Goal: Information Seeking & Learning: Check status

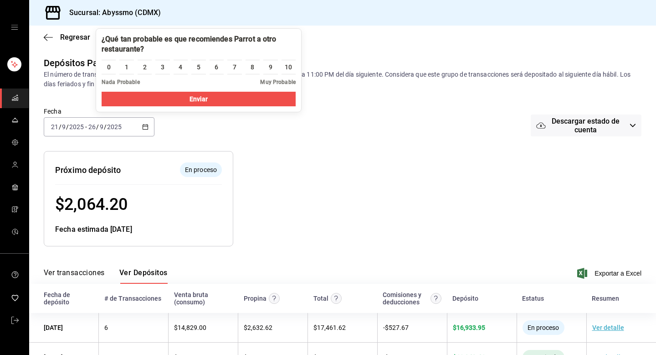
scroll to position [92, 0]
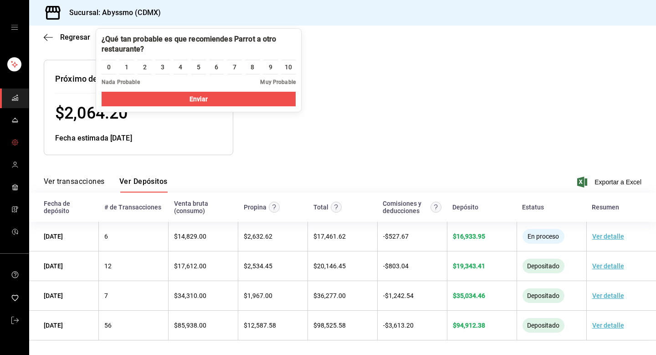
click at [17, 146] on span "mailbox folders" at bounding box center [14, 143] width 7 height 12
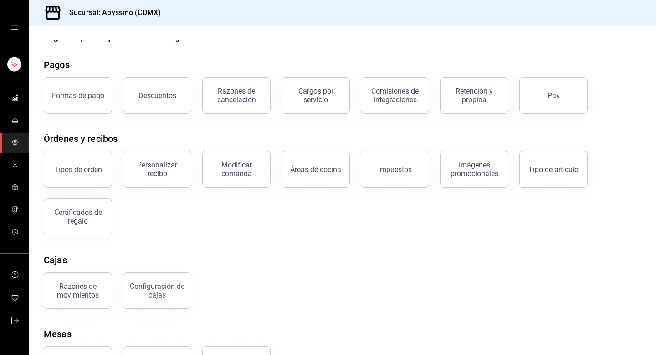
scroll to position [60, 0]
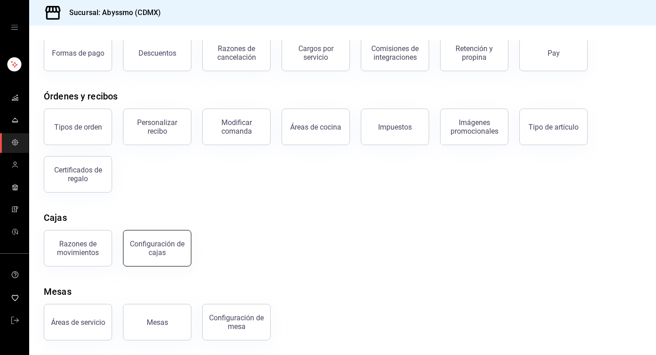
click at [173, 246] on div "Configuración de cajas" at bounding box center [157, 247] width 57 height 17
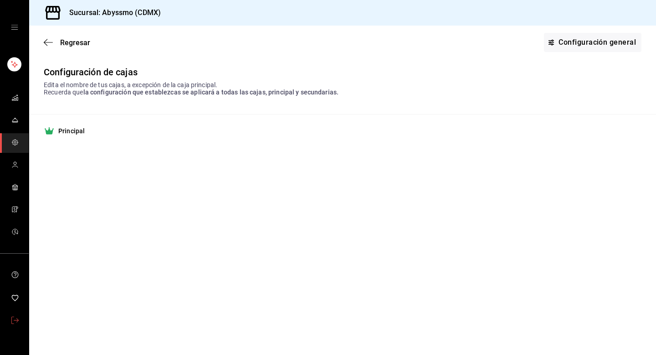
click at [14, 319] on icon "mailbox folders" at bounding box center [14, 319] width 7 height 7
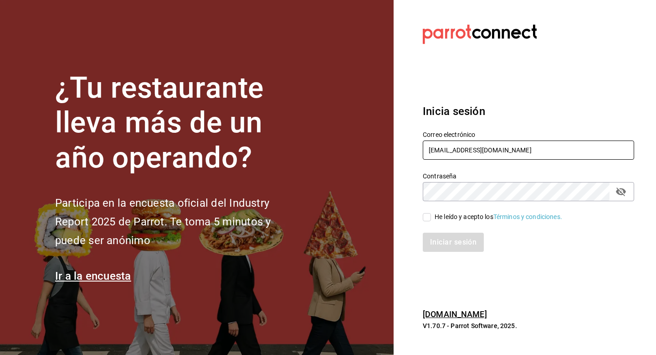
click at [502, 153] on input "abyssmo@cdmx.com" at bounding box center [528, 149] width 211 height 19
type input "a"
type input "j"
type input "multiuser@javi.com"
click at [472, 214] on div "He leído y acepto los Términos y condiciones." at bounding box center [499, 217] width 128 height 10
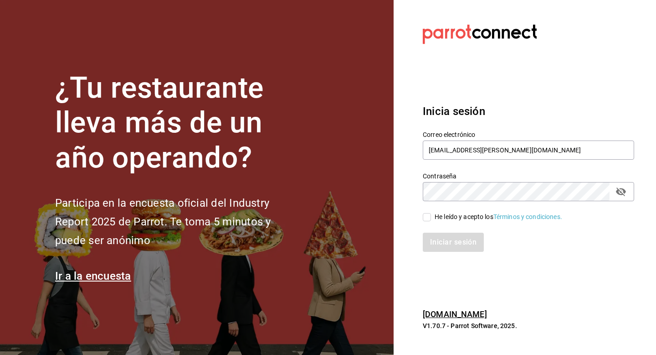
click at [431, 214] on input "He leído y acepto los Términos y condiciones." at bounding box center [427, 217] width 8 height 8
checkbox input "true"
click at [456, 234] on button "Iniciar sesión" at bounding box center [454, 241] width 62 height 19
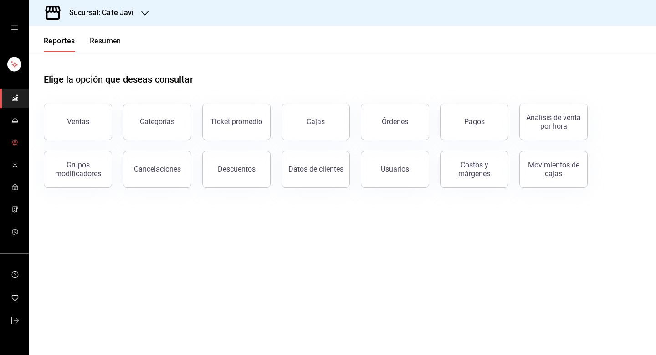
click at [15, 139] on icon "mailbox folders" at bounding box center [14, 141] width 5 height 5
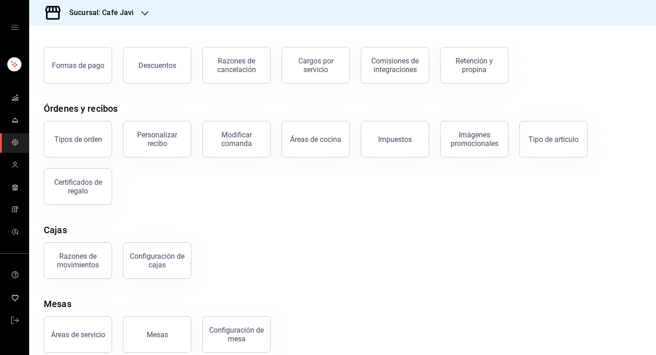
scroll to position [60, 0]
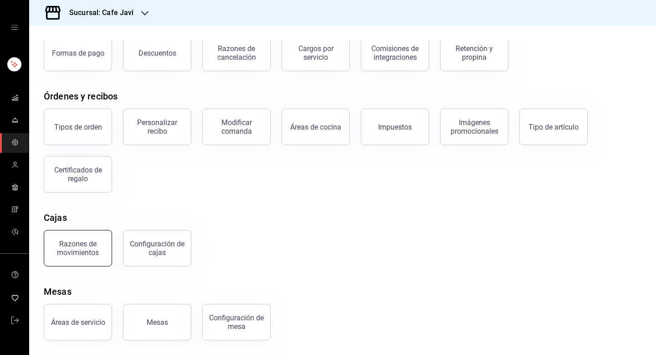
click at [82, 242] on div "Razones de movimientos" at bounding box center [78, 247] width 57 height 17
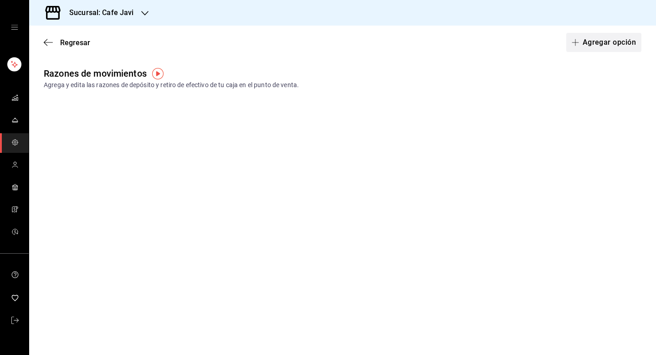
click at [607, 37] on button "Agregar opción" at bounding box center [603, 42] width 75 height 19
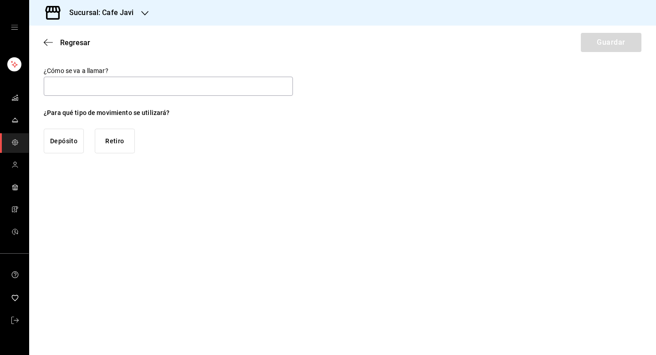
click at [67, 141] on button "Depósito" at bounding box center [64, 141] width 40 height 25
click at [122, 142] on button "Retiro" at bounding box center [115, 141] width 40 height 25
click at [156, 89] on input "text" at bounding box center [168, 86] width 249 height 19
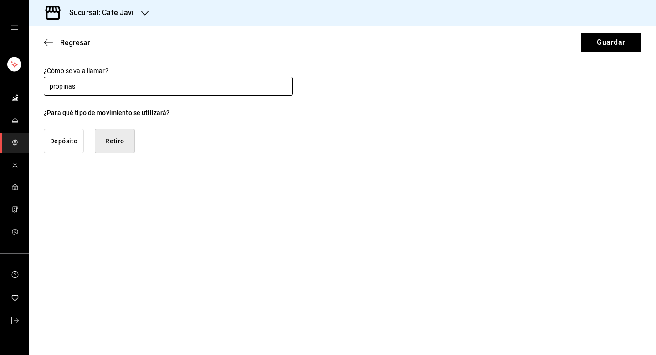
type input "Propinas"
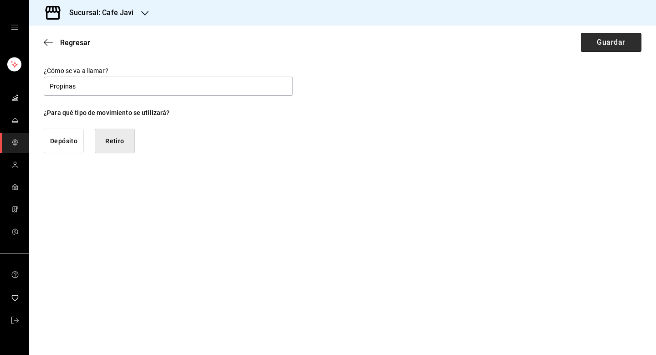
click at [612, 44] on button "Guardar" at bounding box center [611, 42] width 61 height 19
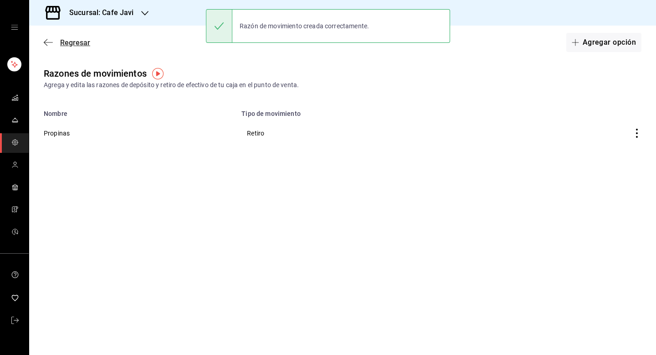
click at [67, 42] on span "Regresar" at bounding box center [75, 42] width 30 height 9
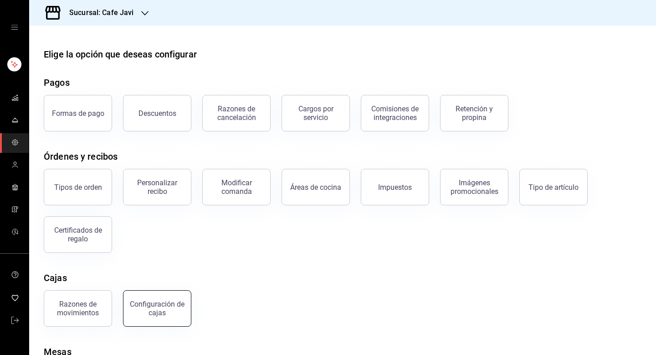
click at [171, 306] on div "Configuración de cajas" at bounding box center [157, 307] width 57 height 17
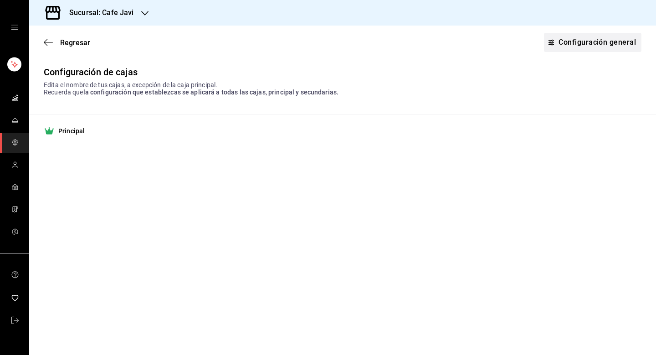
click at [565, 41] on link "Configuración general" at bounding box center [593, 42] width 98 height 19
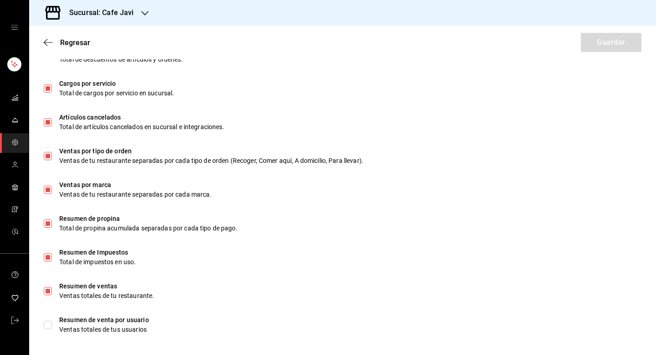
scroll to position [546, 0]
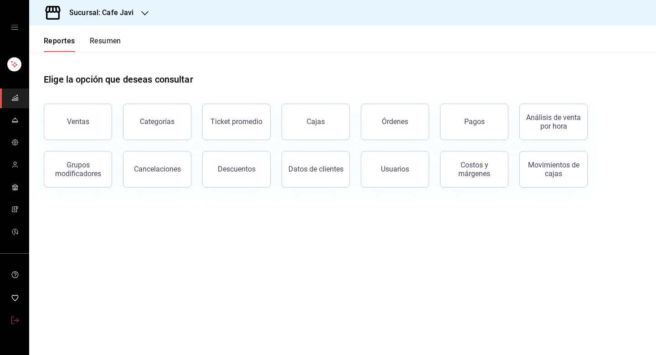
click at [8, 314] on link "mailbox folders" at bounding box center [14, 321] width 29 height 20
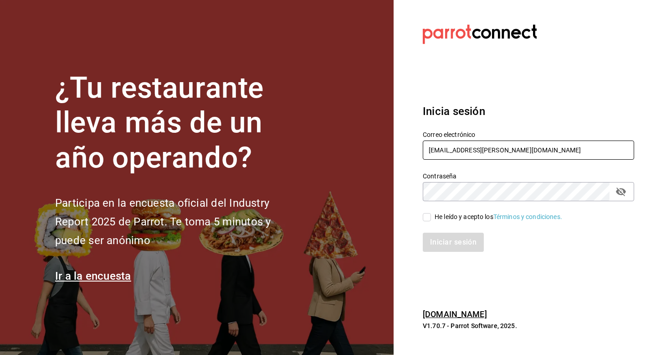
drag, startPoint x: 485, startPoint y: 149, endPoint x: 407, endPoint y: 148, distance: 78.4
click at [407, 148] on section "Datos incorrectos. Verifica que tu Correo o Contraseña estén bien escritos. Ini…" at bounding box center [525, 177] width 262 height 355
type input "abyssmo@cdmx.com"
click at [463, 215] on div "He leído y acepto los Términos y condiciones." at bounding box center [499, 217] width 128 height 10
click at [431, 215] on input "He leído y acepto los Términos y condiciones." at bounding box center [427, 217] width 8 height 8
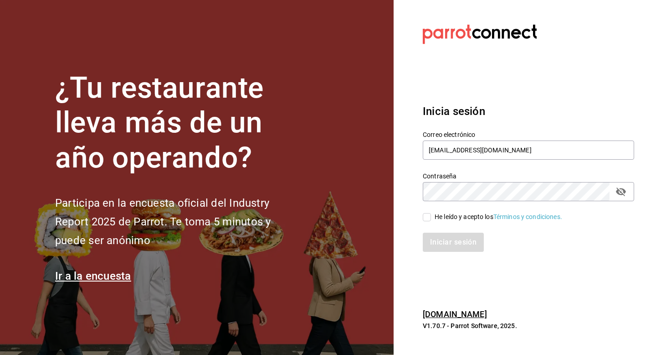
checkbox input "true"
click at [447, 240] on button "Iniciar sesión" at bounding box center [454, 241] width 62 height 19
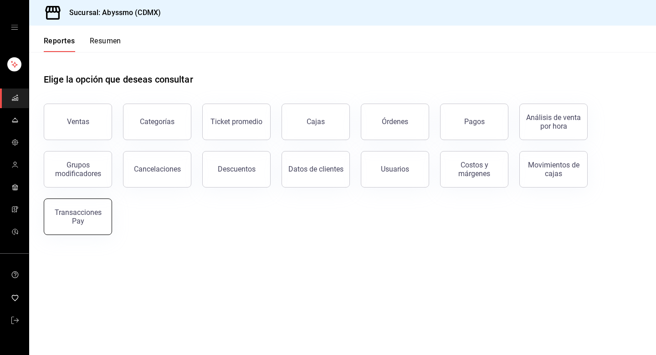
click at [99, 210] on div "Transacciones Pay" at bounding box center [78, 216] width 57 height 17
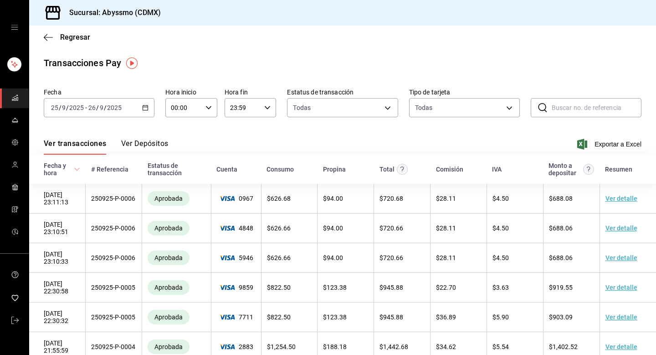
click at [157, 147] on button "Ver Depósitos" at bounding box center [144, 146] width 47 height 15
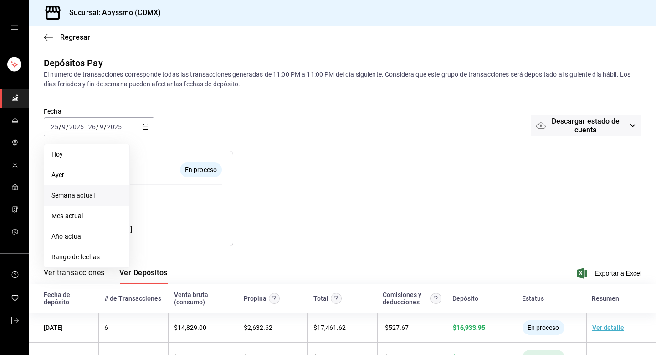
click at [75, 198] on span "Semana actual" at bounding box center [86, 195] width 71 height 10
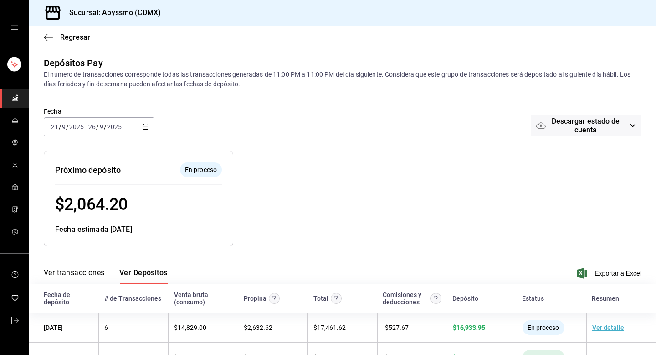
click at [393, 169] on div at bounding box center [386, 191] width 306 height 110
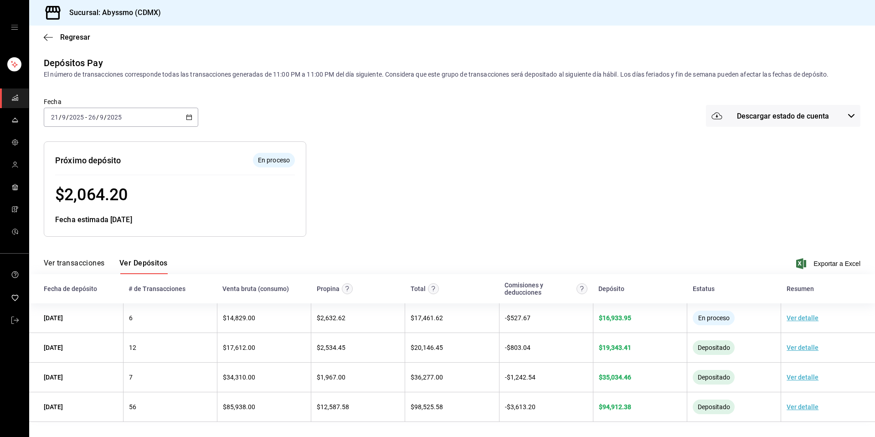
click at [188, 116] on icon "button" at bounding box center [189, 117] width 6 height 6
click at [435, 177] on div at bounding box center [514, 182] width 416 height 110
click at [187, 111] on div "2025-09-21 21 / 9 / 2025 - 2025-09-26 26 / 9 / 2025" at bounding box center [121, 117] width 154 height 19
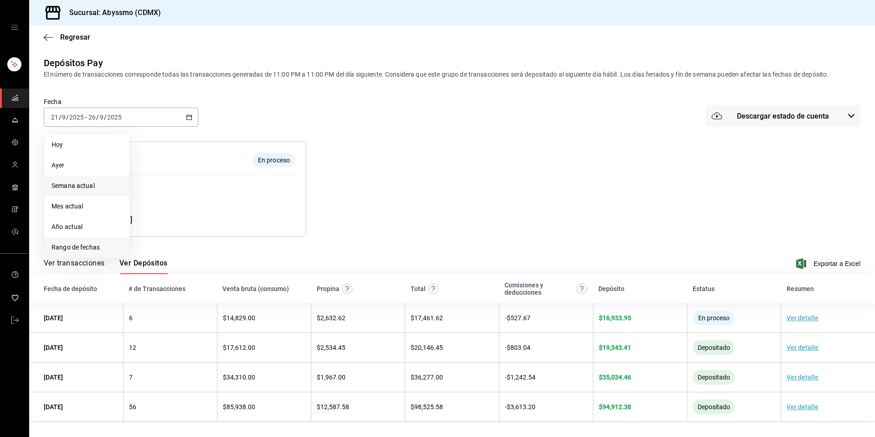
click at [66, 243] on span "Rango de fechas" at bounding box center [86, 247] width 71 height 10
click at [483, 211] on div at bounding box center [514, 182] width 416 height 110
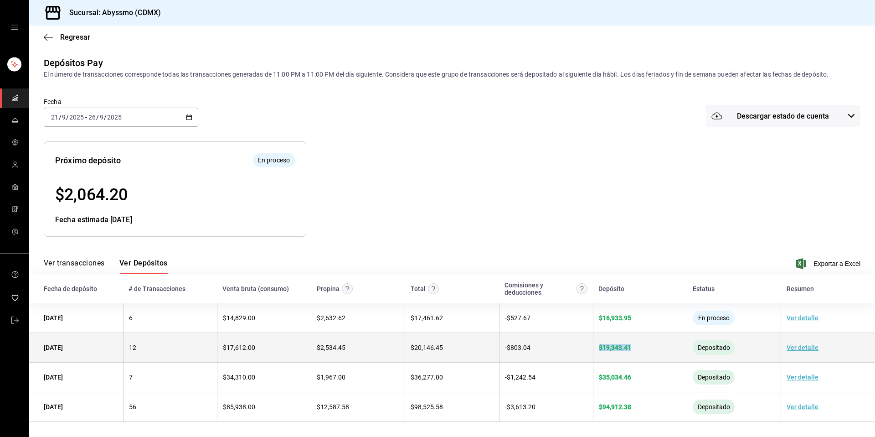
drag, startPoint x: 644, startPoint y: 345, endPoint x: 599, endPoint y: 346, distance: 45.1
click at [599, 346] on div "$ 19,343.41" at bounding box center [640, 347] width 82 height 7
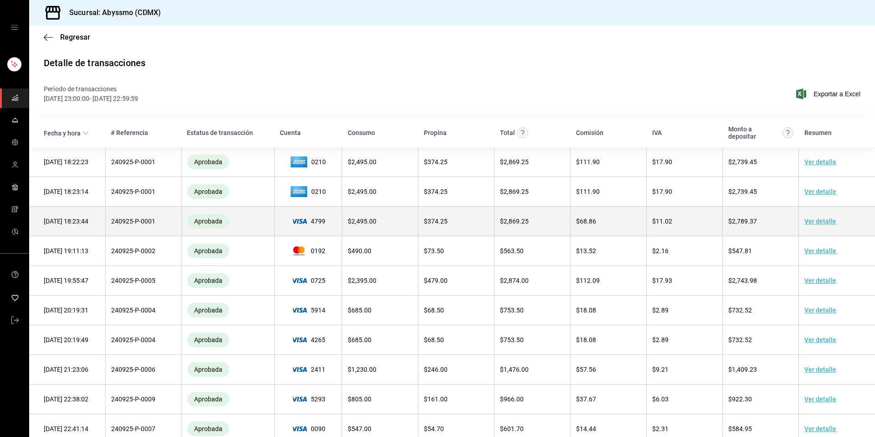
scroll to position [81, 0]
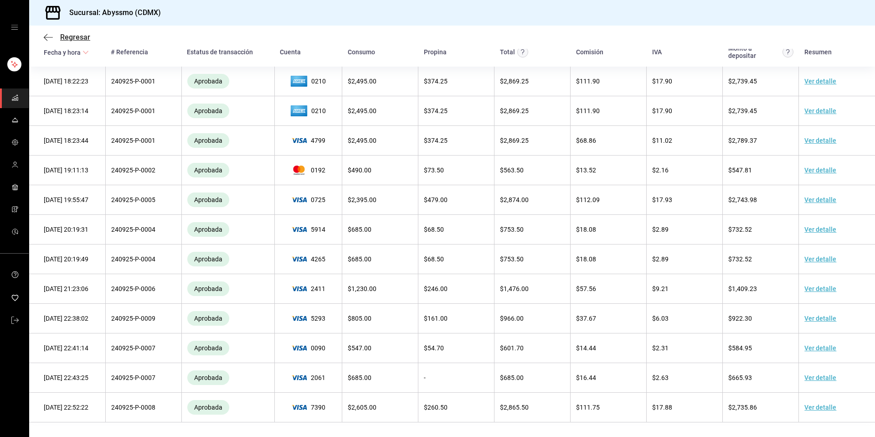
click at [51, 34] on icon "button" at bounding box center [48, 37] width 9 height 8
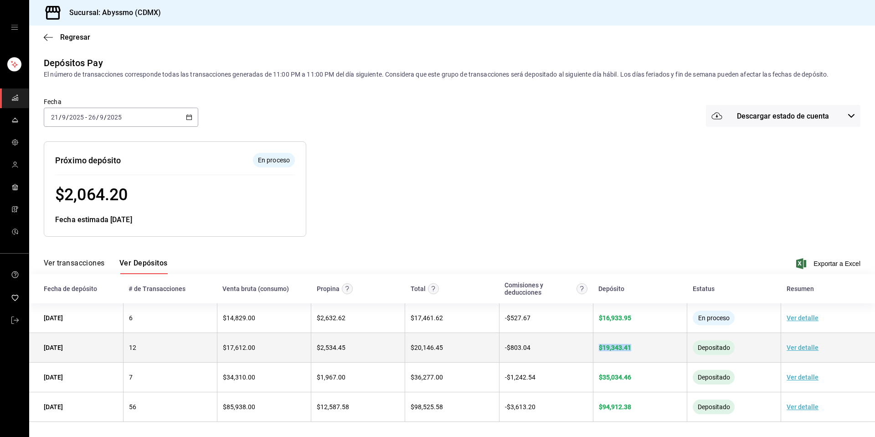
drag, startPoint x: 642, startPoint y: 348, endPoint x: 597, endPoint y: 350, distance: 44.7
click at [597, 350] on td "$ 19,343.41" at bounding box center [640, 348] width 94 height 30
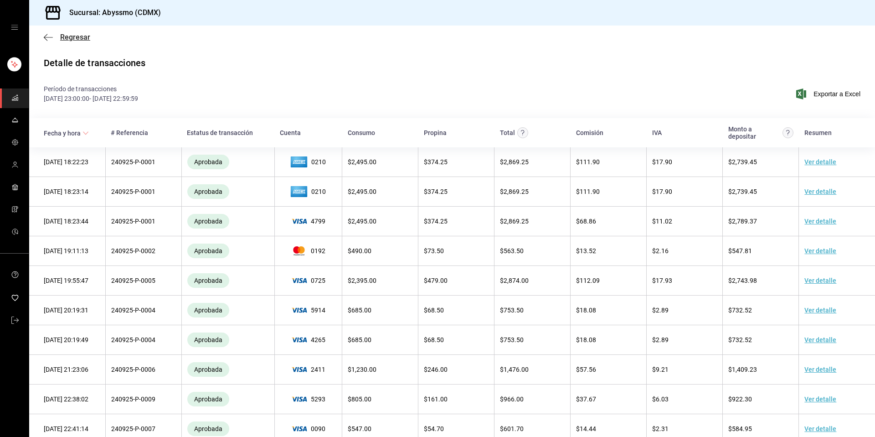
click at [83, 39] on span "Regresar" at bounding box center [75, 37] width 30 height 9
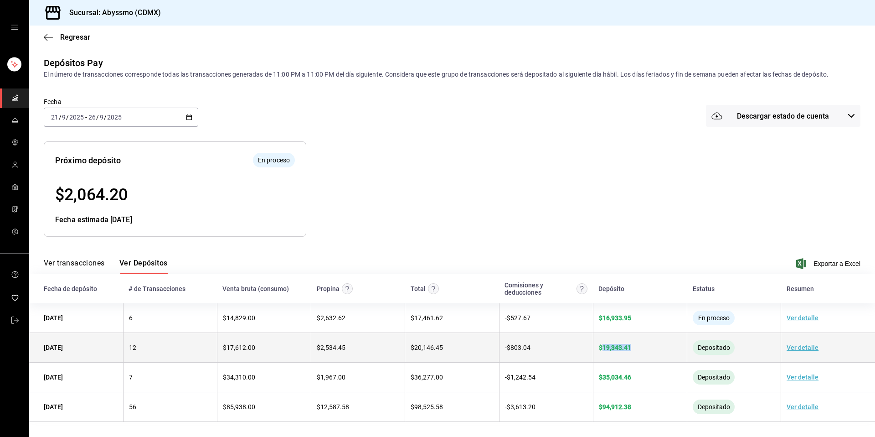
copy span "19,343.41"
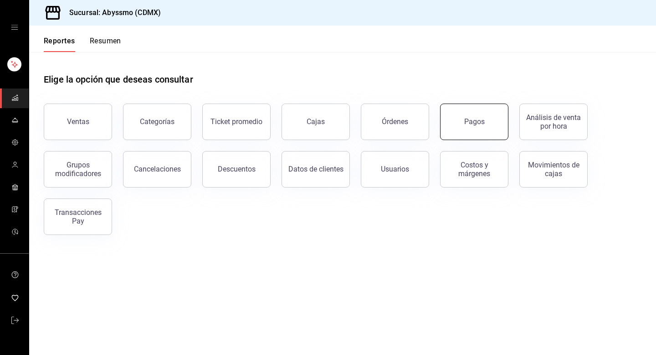
click at [474, 123] on div "Pagos" at bounding box center [474, 121] width 21 height 9
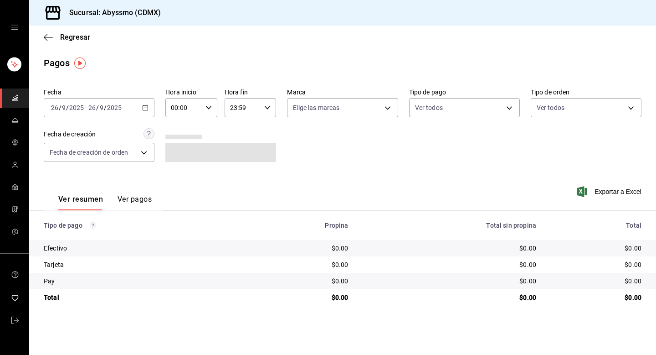
click at [144, 108] on icon "button" at bounding box center [145, 107] width 6 height 6
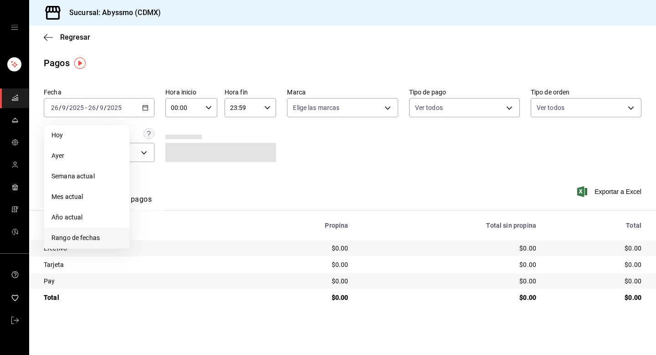
click at [80, 237] on span "Rango de fechas" at bounding box center [86, 238] width 71 height 10
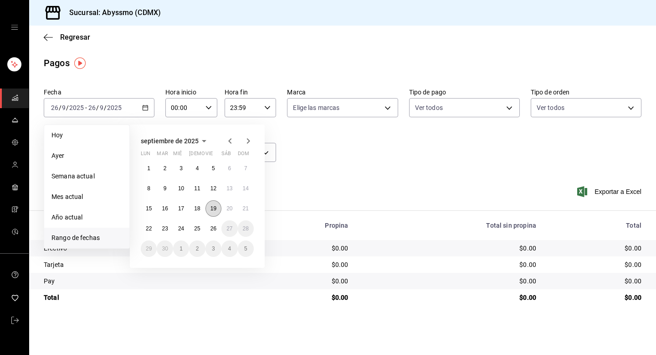
click at [215, 211] on button "19" at bounding box center [214, 208] width 16 height 16
click at [249, 206] on button "21" at bounding box center [246, 208] width 16 height 16
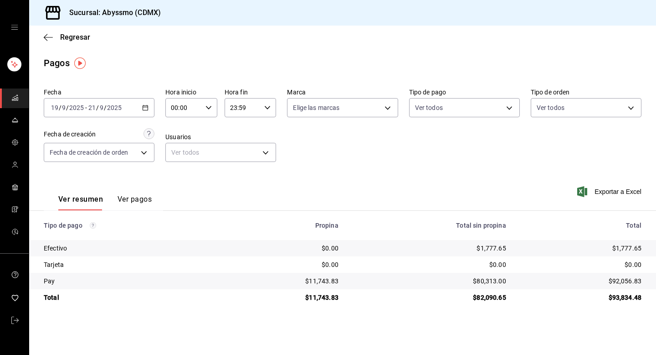
click at [148, 105] on \(Stroke\) "button" at bounding box center [145, 107] width 5 height 5
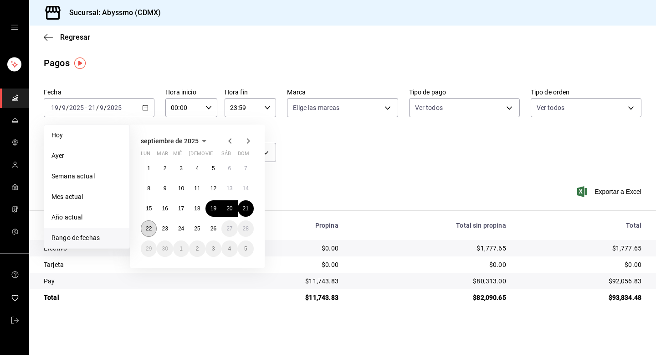
click at [154, 226] on button "22" at bounding box center [149, 228] width 16 height 16
click at [148, 229] on abbr "22" at bounding box center [149, 228] width 6 height 6
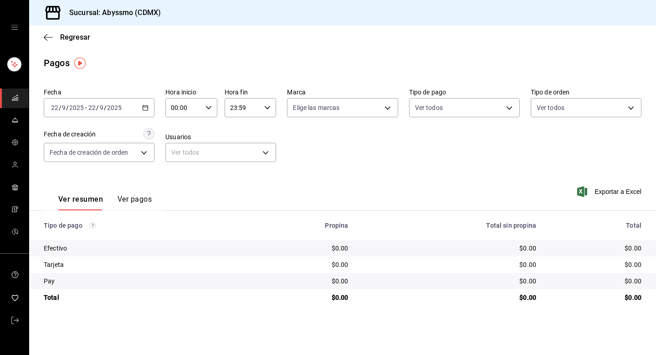
click at [151, 111] on div "2025-09-22 22 / 9 / 2025 - 2025-09-22 22 / 9 / 2025" at bounding box center [99, 107] width 111 height 19
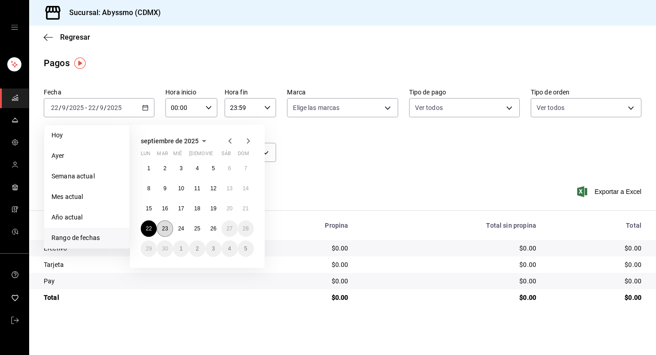
click at [165, 229] on abbr "23" at bounding box center [165, 228] width 6 height 6
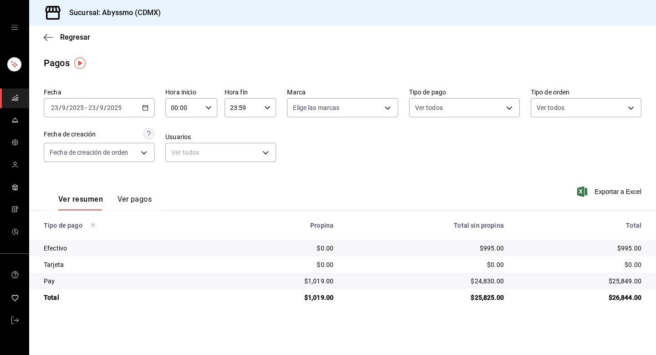
click at [140, 113] on div "2025-09-23 23 / 9 / 2025 - 2025-09-23 23 / 9 / 2025" at bounding box center [99, 107] width 111 height 19
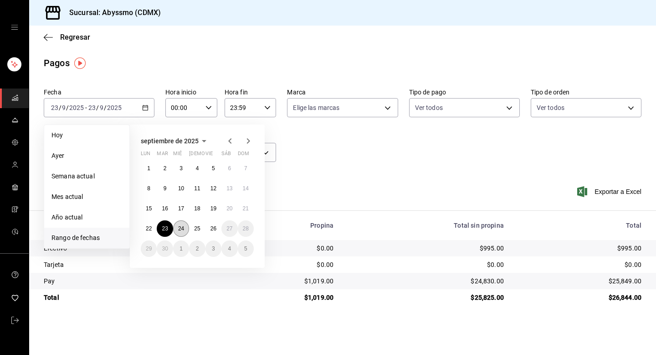
click at [182, 227] on abbr "24" at bounding box center [181, 228] width 6 height 6
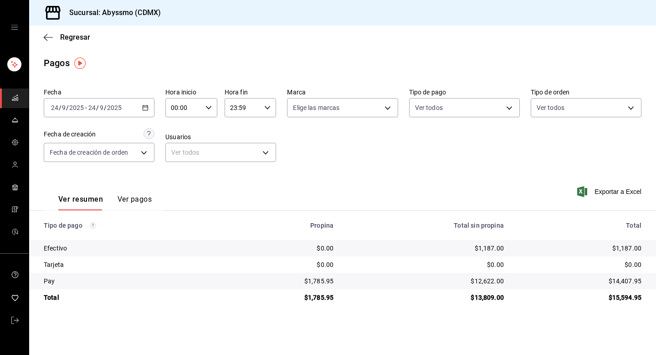
click at [144, 109] on icon "button" at bounding box center [145, 107] width 6 height 6
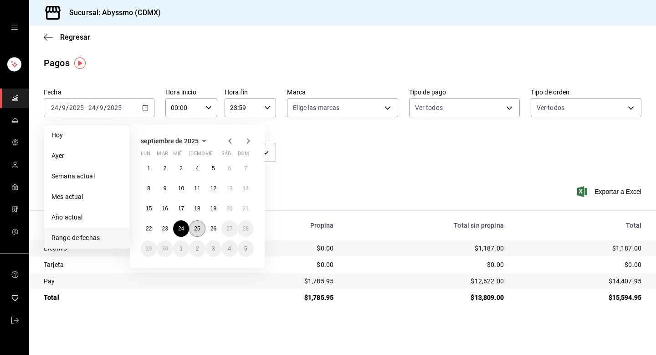
click at [200, 231] on abbr "25" at bounding box center [197, 228] width 6 height 6
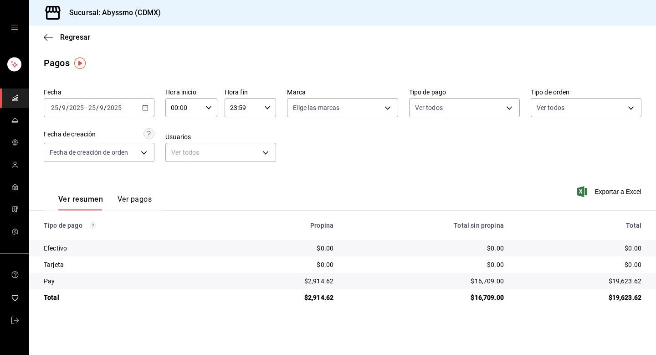
click at [143, 104] on icon "button" at bounding box center [145, 107] width 6 height 6
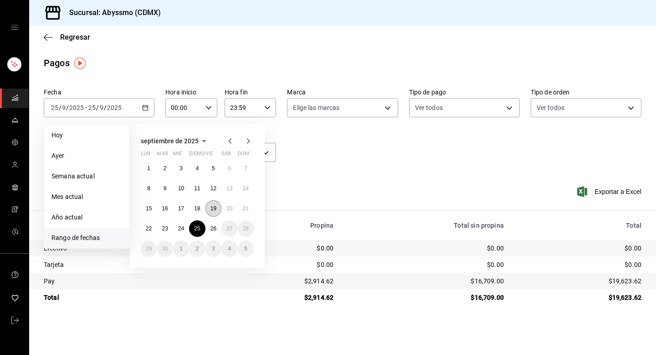
click at [212, 206] on abbr "19" at bounding box center [214, 208] width 6 height 6
click at [246, 208] on abbr "21" at bounding box center [246, 208] width 6 height 6
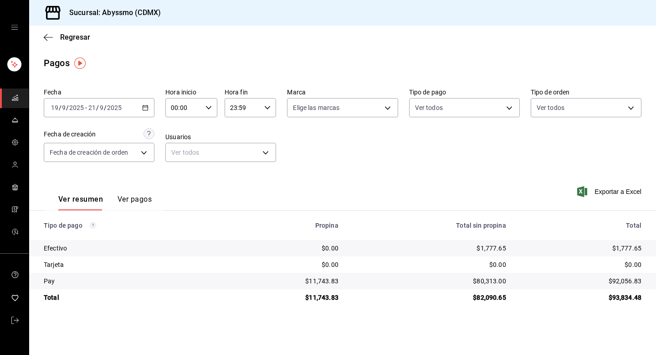
click at [143, 105] on \(Stroke\) "button" at bounding box center [145, 107] width 5 height 5
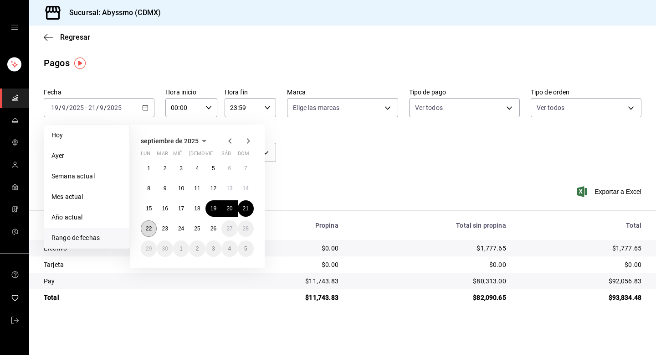
click at [144, 231] on button "22" at bounding box center [149, 228] width 16 height 16
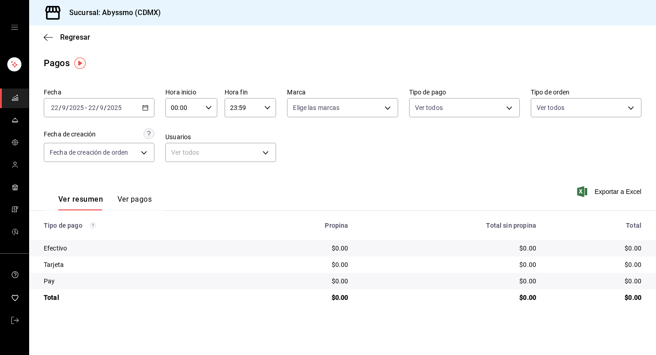
click at [147, 112] on div "2025-09-22 22 / 9 / 2025 - 2025-09-22 22 / 9 / 2025" at bounding box center [99, 107] width 111 height 19
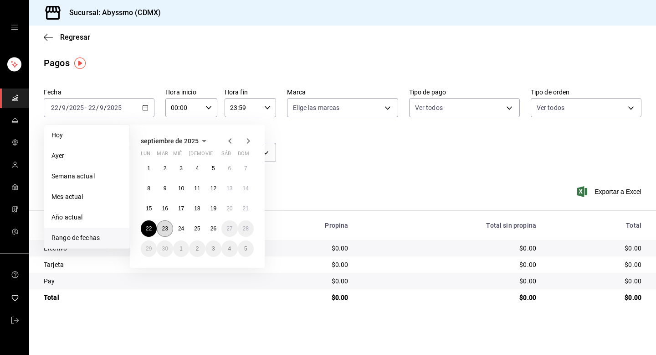
click at [166, 229] on abbr "23" at bounding box center [165, 228] width 6 height 6
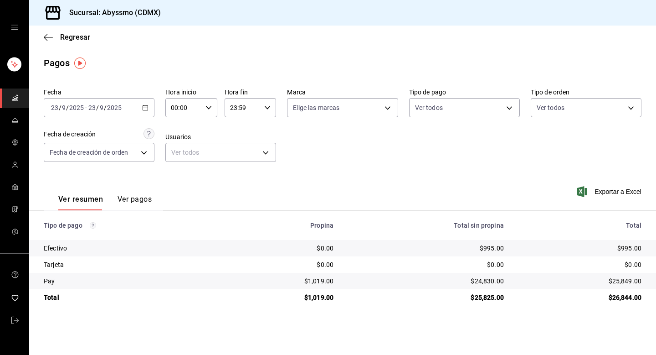
click at [145, 107] on \(Stroke\) "button" at bounding box center [145, 107] width 5 height 0
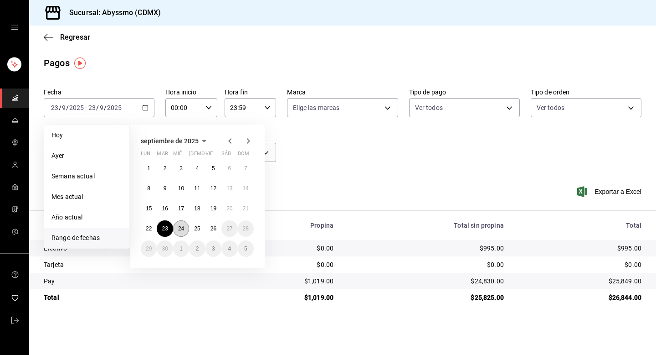
click at [185, 232] on button "24" at bounding box center [181, 228] width 16 height 16
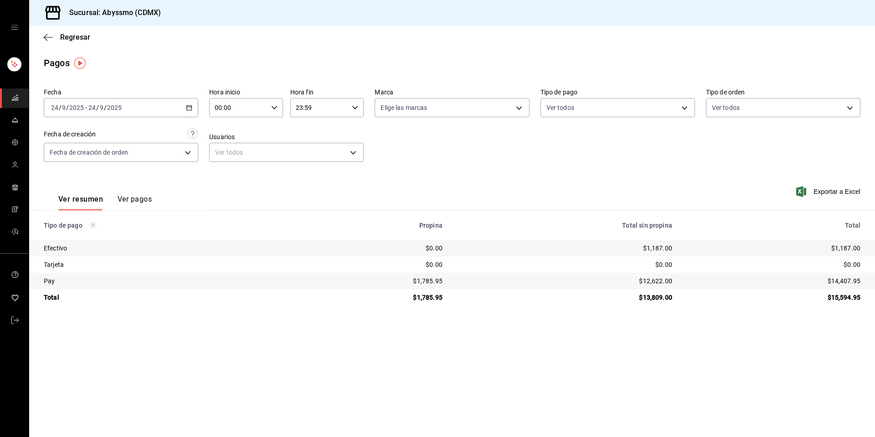
click at [194, 108] on div "2025-09-24 24 / 9 / 2025 - 2025-09-24 24 / 9 / 2025" at bounding box center [121, 107] width 154 height 19
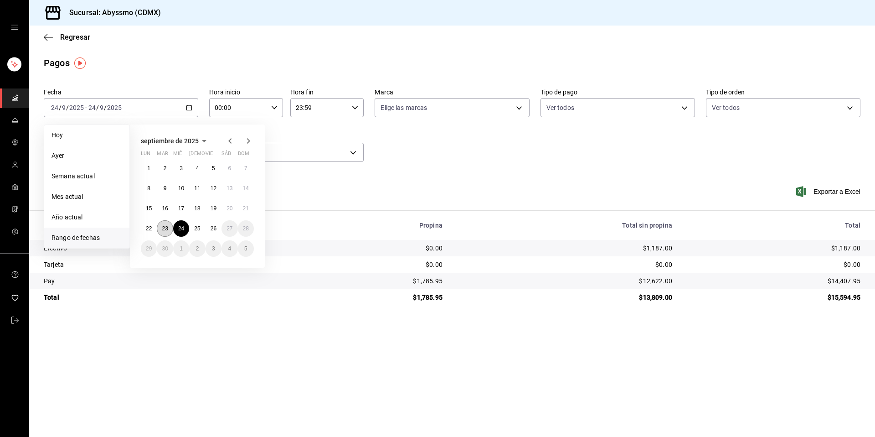
click at [164, 229] on abbr "23" at bounding box center [165, 228] width 6 height 6
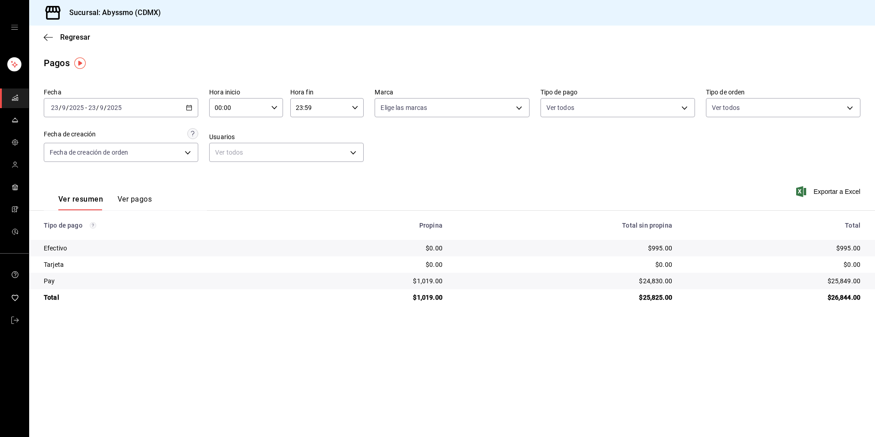
click at [130, 208] on button "Ver pagos" at bounding box center [135, 202] width 34 height 15
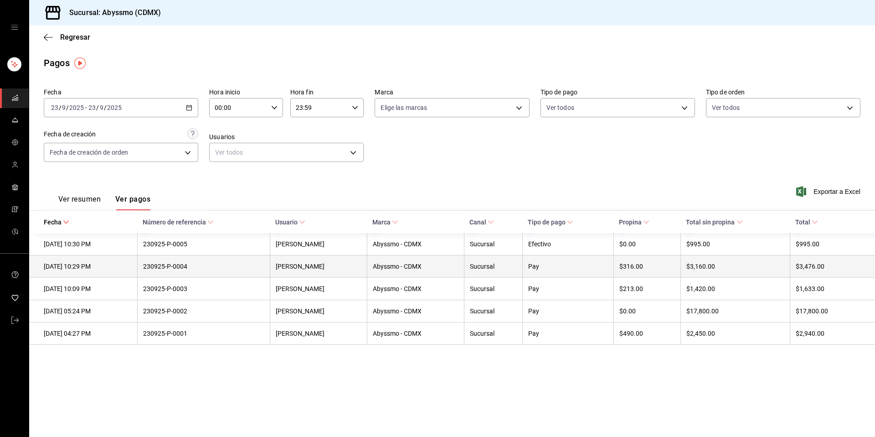
click at [95, 264] on div "23/09/2025 10:29 PM" at bounding box center [88, 265] width 88 height 7
drag, startPoint x: 212, startPoint y: 264, endPoint x: 170, endPoint y: 265, distance: 42.4
click at [170, 265] on div "230925-P-0004" at bounding box center [203, 265] width 121 height 7
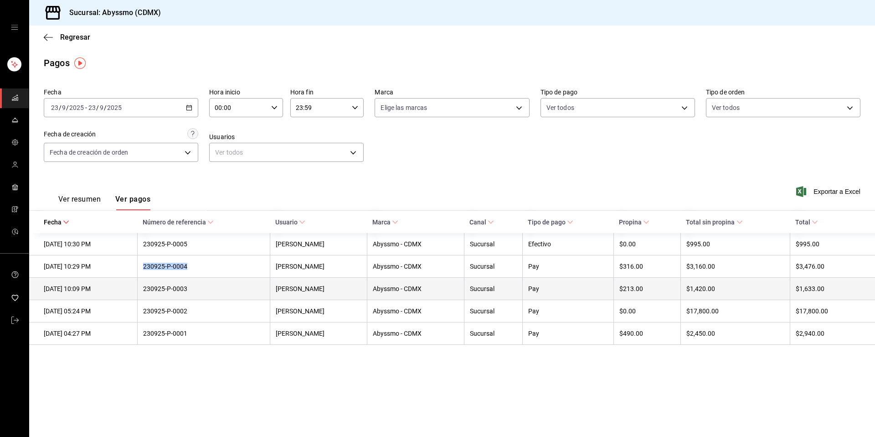
copy div "230925-P-0004"
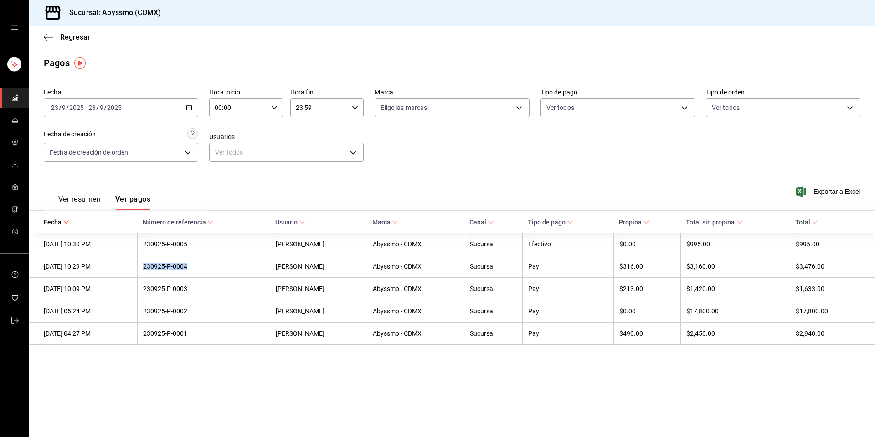
click at [67, 194] on div "Ver resumen Ver pagos" at bounding box center [97, 197] width 107 height 26
click at [66, 197] on button "Ver resumen" at bounding box center [79, 202] width 42 height 15
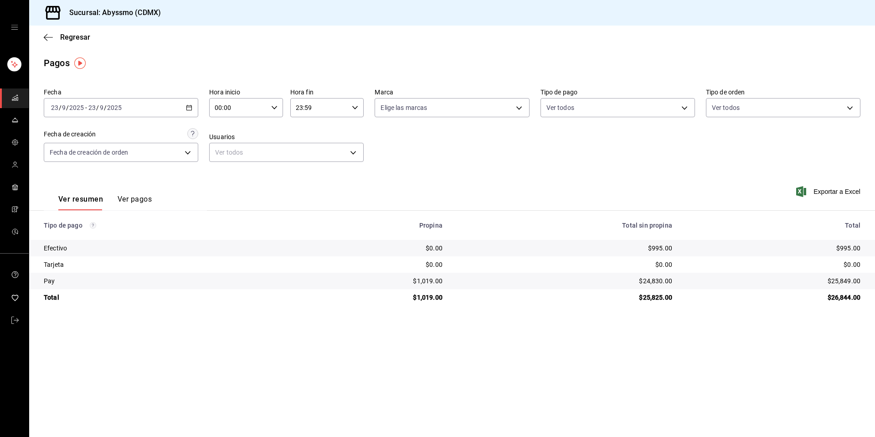
click at [187, 109] on icon "button" at bounding box center [189, 107] width 6 height 6
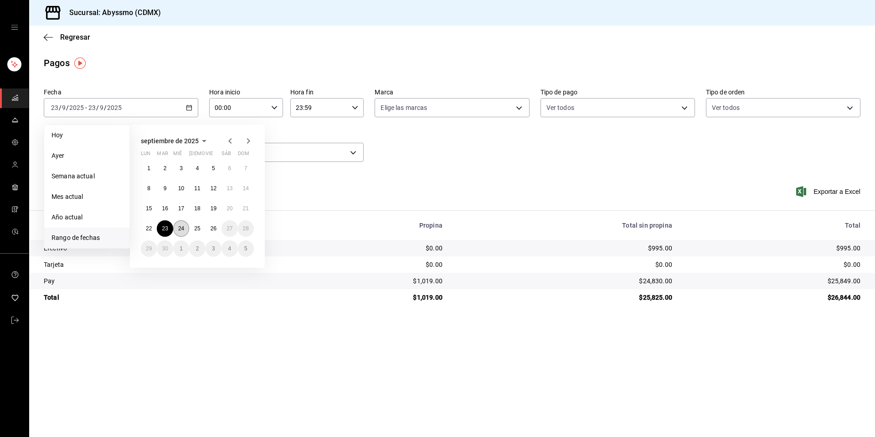
click at [178, 228] on abbr "24" at bounding box center [181, 228] width 6 height 6
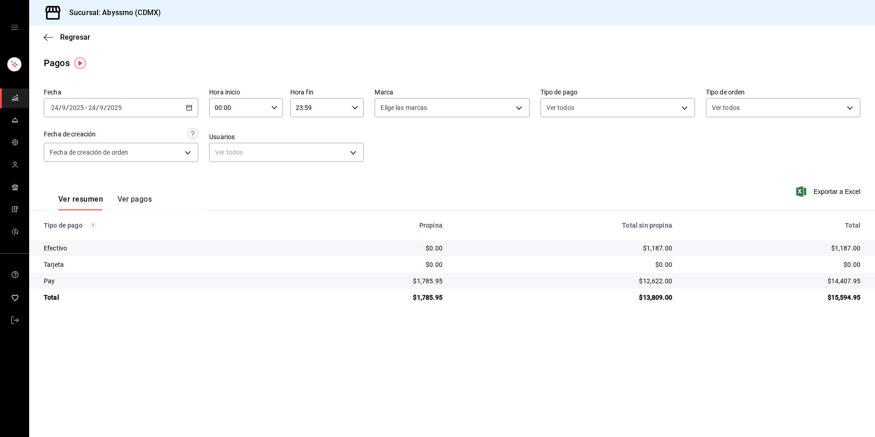
click at [189, 110] on icon "button" at bounding box center [189, 107] width 6 height 6
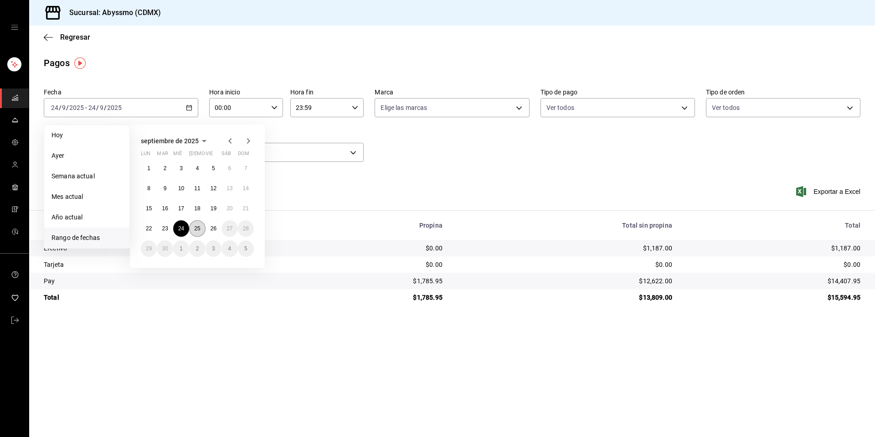
click at [194, 230] on abbr "25" at bounding box center [197, 228] width 6 height 6
click at [195, 229] on abbr "25" at bounding box center [197, 228] width 6 height 6
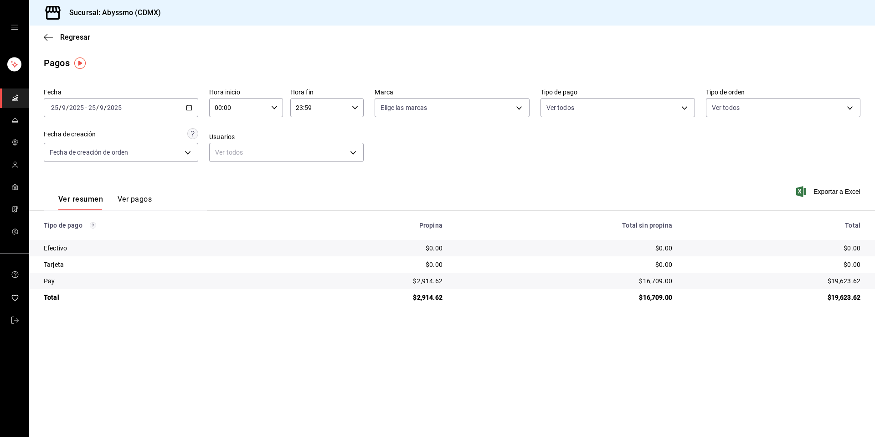
click at [145, 203] on button "Ver pagos" at bounding box center [135, 202] width 34 height 15
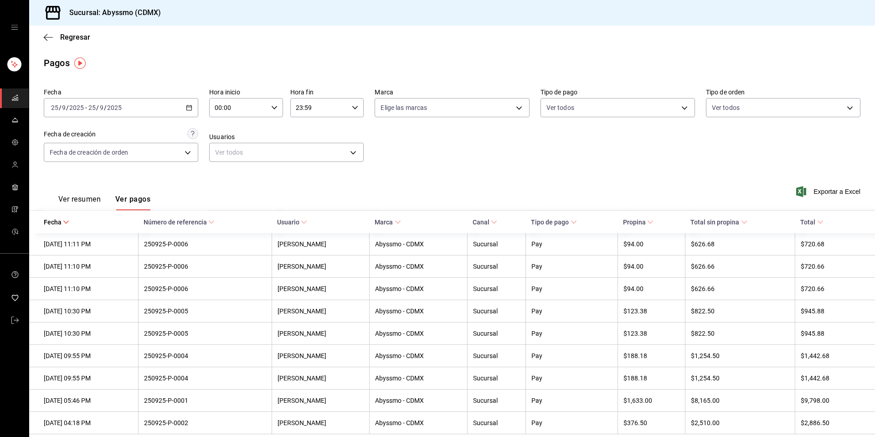
drag, startPoint x: 65, startPoint y: 196, endPoint x: 95, endPoint y: 207, distance: 32.4
click at [64, 198] on button "Ver resumen" at bounding box center [79, 202] width 42 height 15
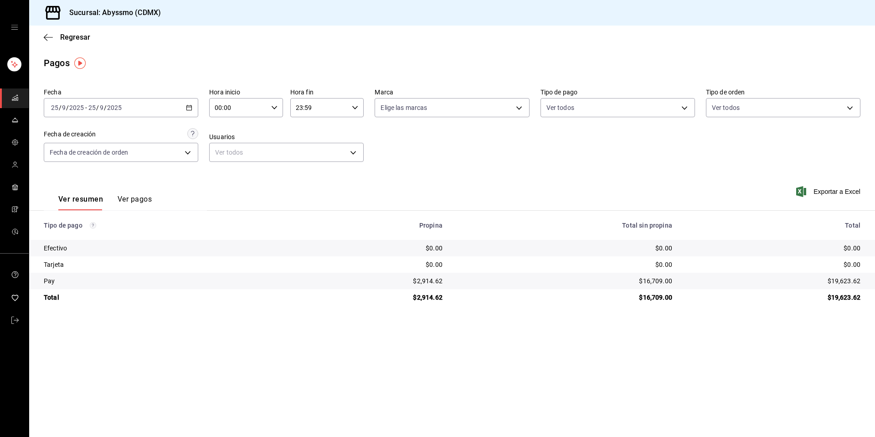
click at [125, 201] on button "Ver pagos" at bounding box center [135, 202] width 34 height 15
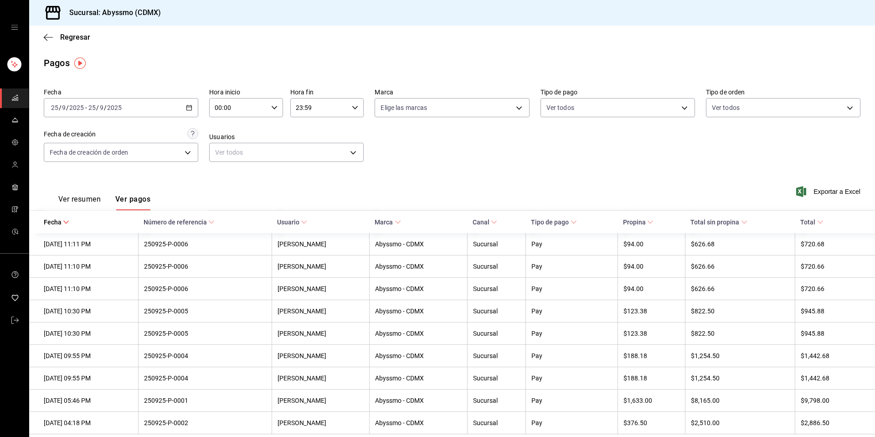
click at [70, 200] on button "Ver resumen" at bounding box center [79, 202] width 42 height 15
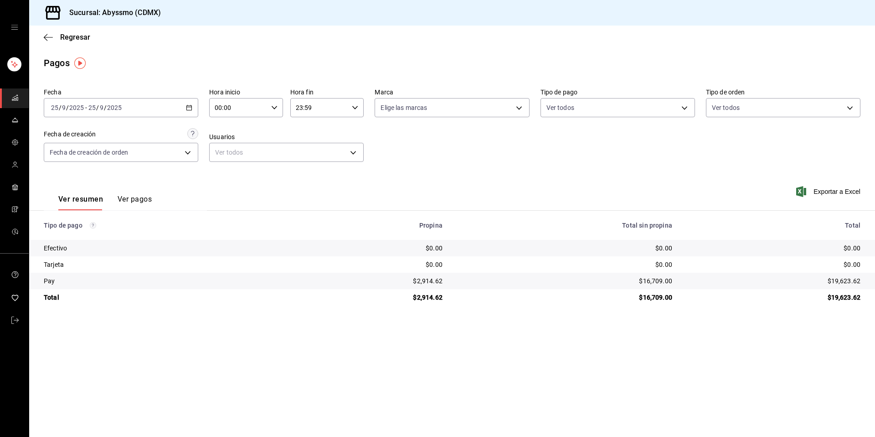
click at [134, 196] on button "Ver pagos" at bounding box center [135, 202] width 34 height 15
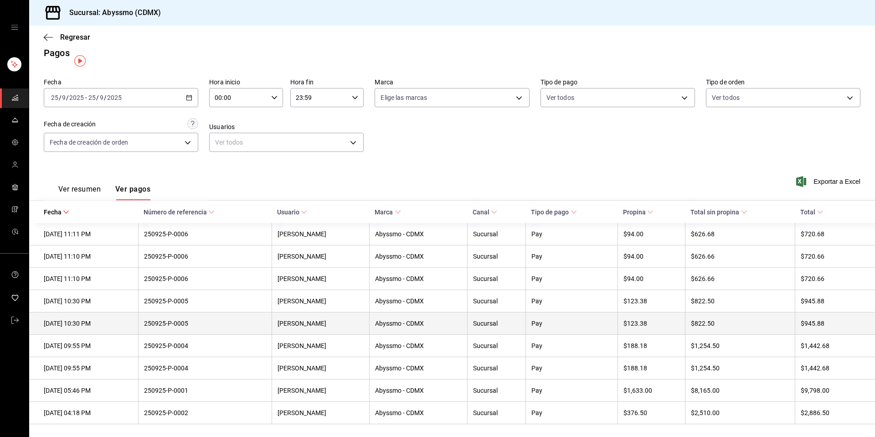
scroll to position [12, 0]
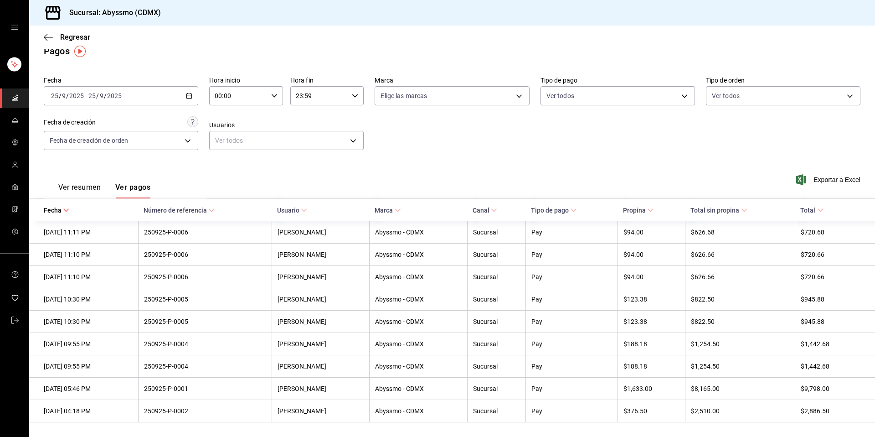
click at [186, 95] on icon "button" at bounding box center [189, 96] width 6 height 6
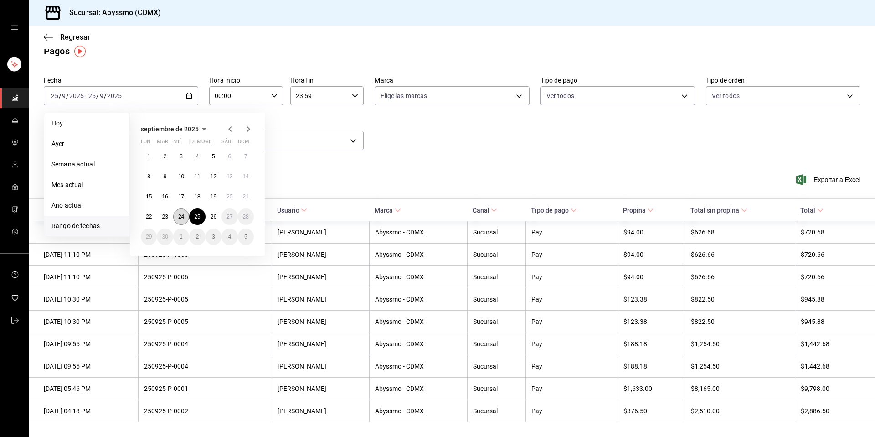
click at [180, 219] on abbr "24" at bounding box center [181, 216] width 6 height 6
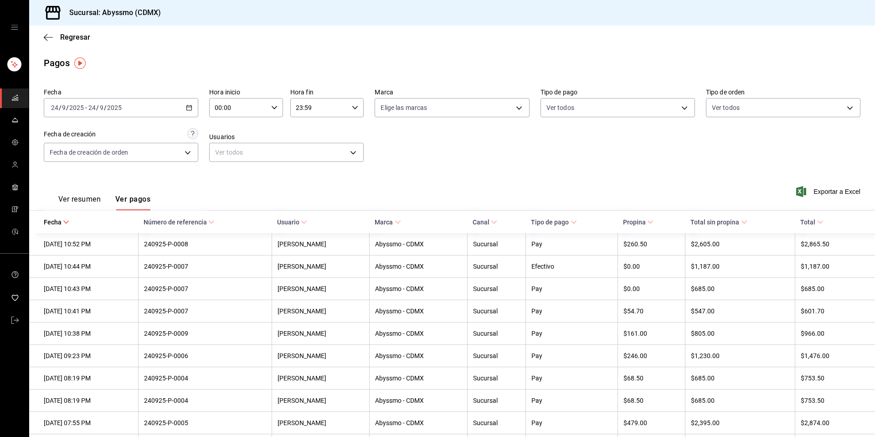
click at [186, 106] on \(Stroke\) "button" at bounding box center [188, 107] width 5 height 5
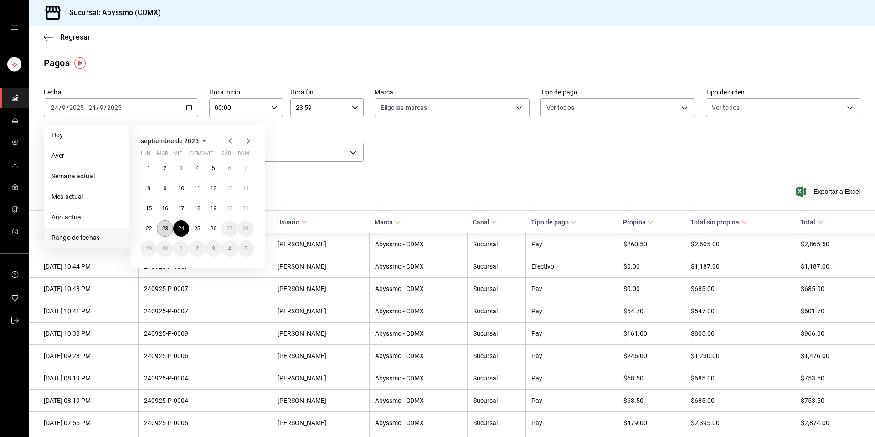
click at [164, 232] on button "23" at bounding box center [165, 228] width 16 height 16
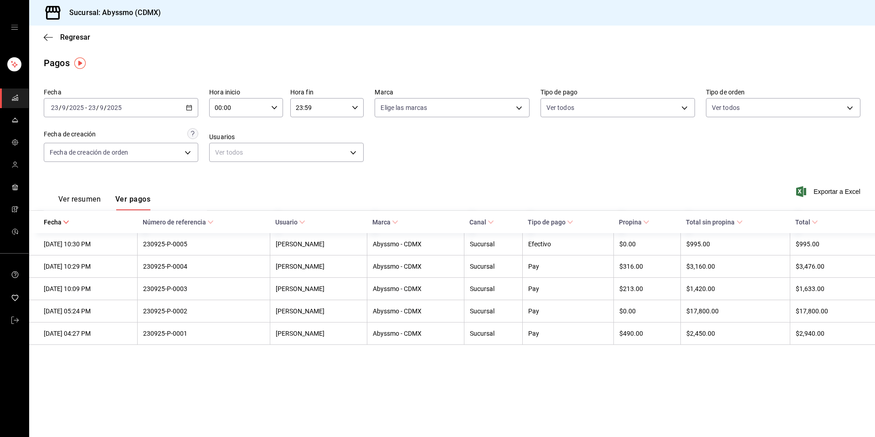
click at [188, 108] on icon "button" at bounding box center [189, 107] width 6 height 6
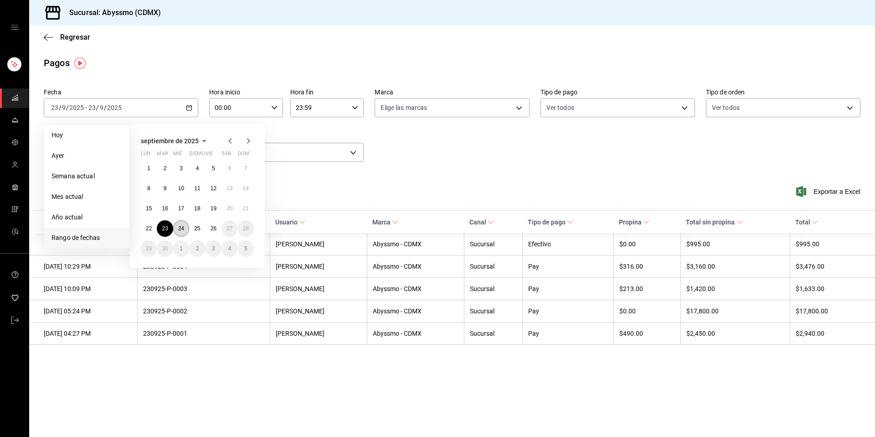
click at [177, 233] on button "24" at bounding box center [181, 228] width 16 height 16
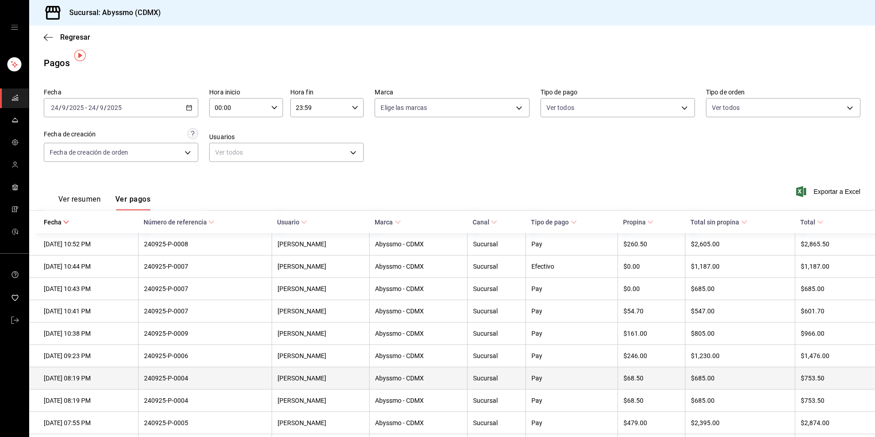
scroll to position [57, 0]
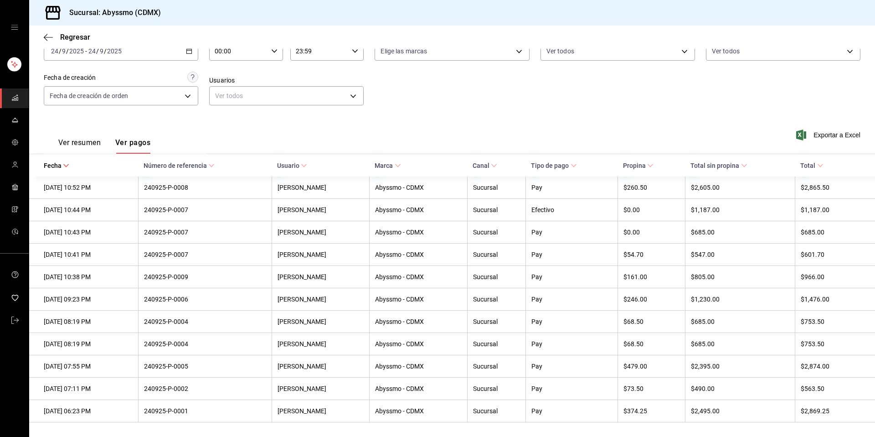
click at [80, 145] on button "Ver resumen" at bounding box center [79, 145] width 42 height 15
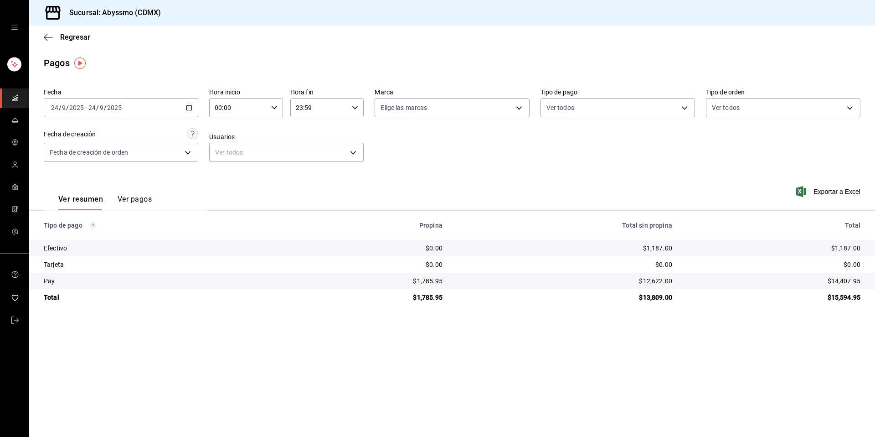
click at [137, 204] on button "Ver pagos" at bounding box center [135, 202] width 34 height 15
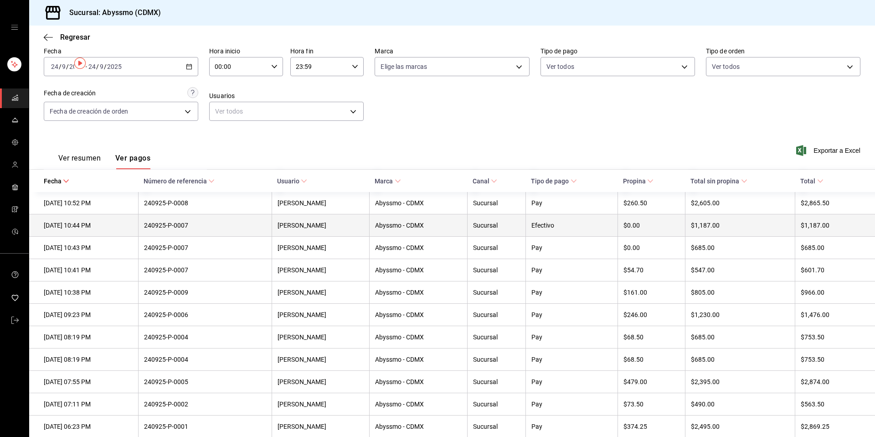
scroll to position [57, 0]
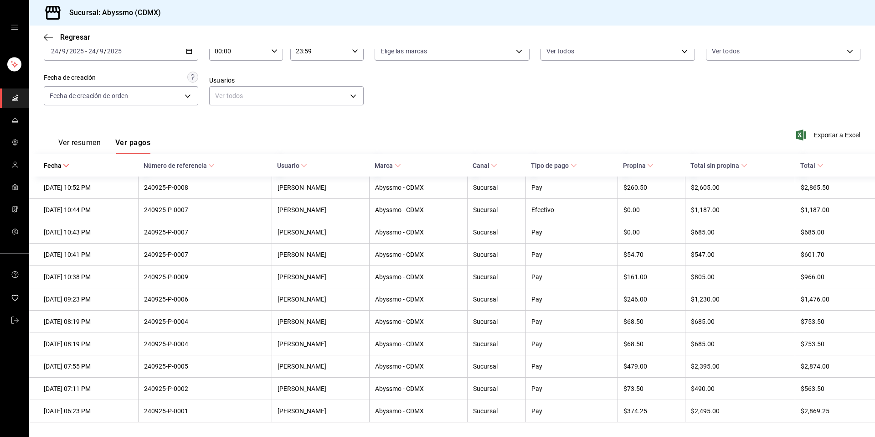
click at [72, 140] on button "Ver resumen" at bounding box center [79, 145] width 42 height 15
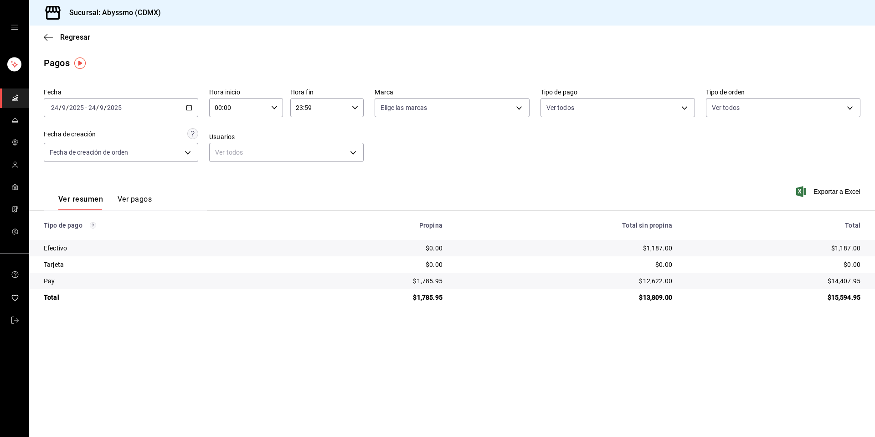
click at [150, 203] on button "Ver pagos" at bounding box center [135, 202] width 34 height 15
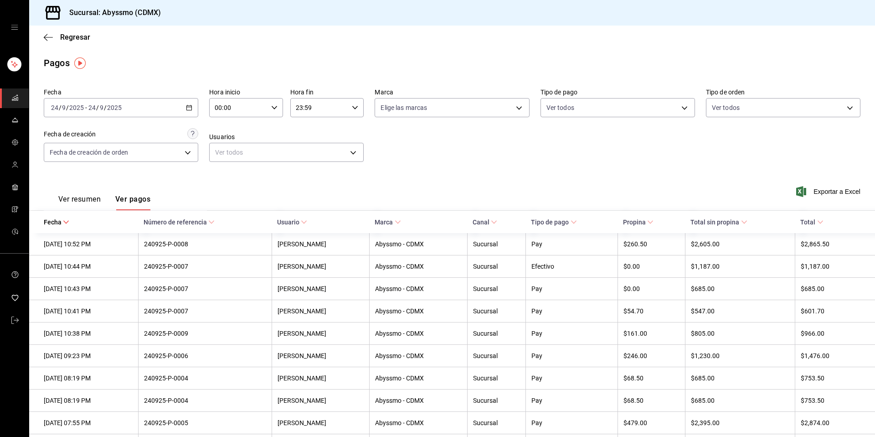
click at [86, 195] on button "Ver resumen" at bounding box center [79, 202] width 42 height 15
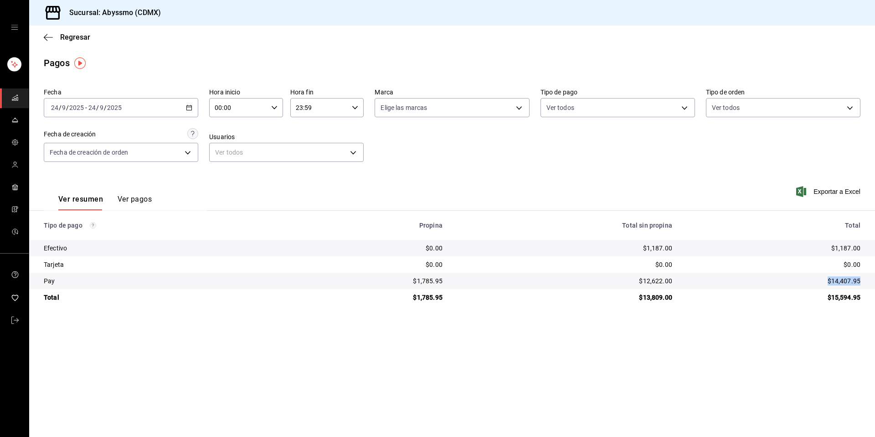
drag, startPoint x: 824, startPoint y: 281, endPoint x: 868, endPoint y: 281, distance: 43.7
click at [656, 281] on td "$14,407.95" at bounding box center [777, 281] width 196 height 16
copy div "$14,407.95"
click at [140, 194] on div "Ver resumen Ver pagos" at bounding box center [98, 197] width 108 height 26
click at [138, 198] on button "Ver pagos" at bounding box center [135, 202] width 34 height 15
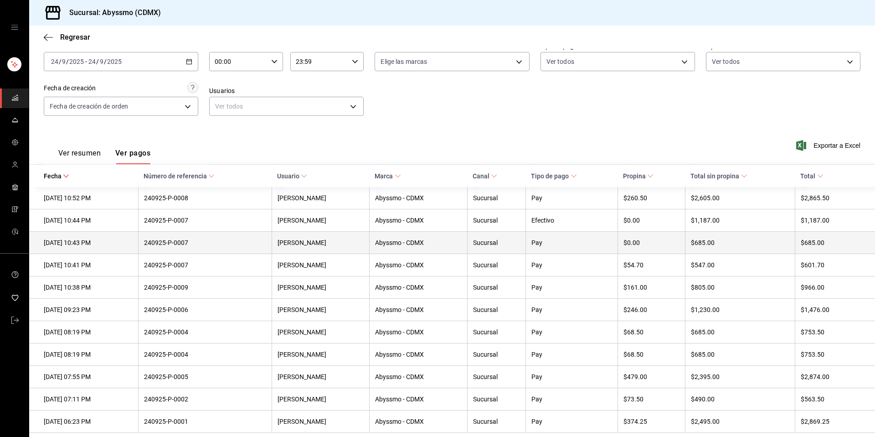
scroll to position [57, 0]
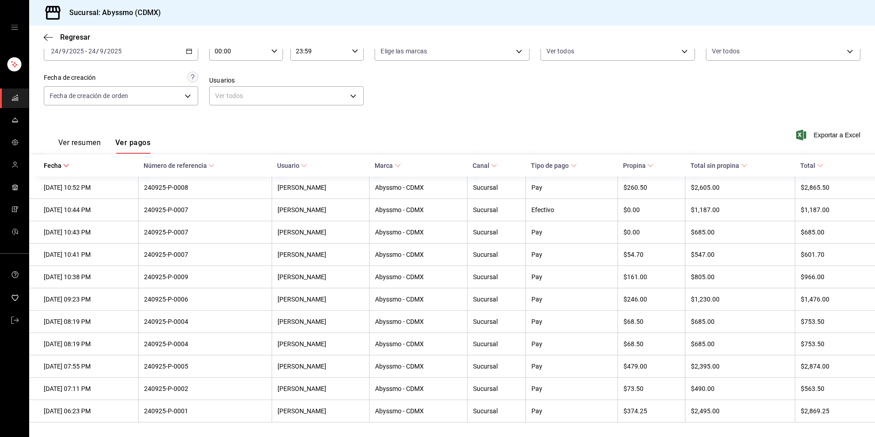
click at [68, 146] on button "Ver resumen" at bounding box center [79, 145] width 42 height 15
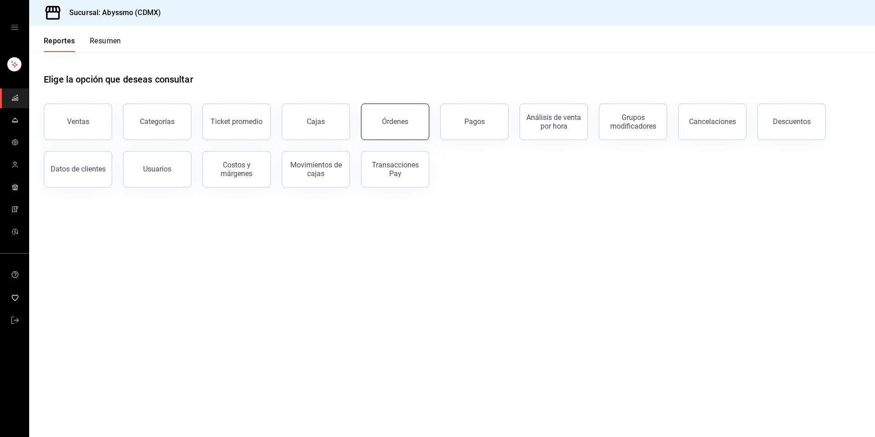
click at [399, 124] on div "Órdenes" at bounding box center [395, 121] width 26 height 9
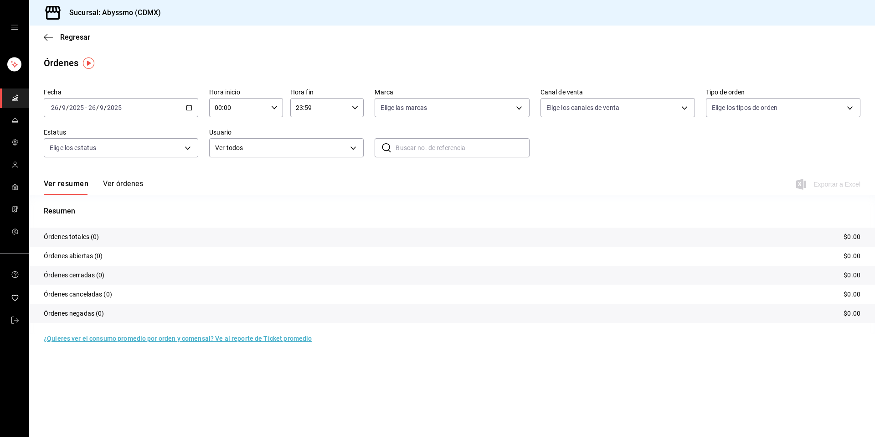
click at [187, 108] on icon "button" at bounding box center [189, 107] width 6 height 6
click at [73, 243] on li "Rango de fechas" at bounding box center [86, 237] width 85 height 21
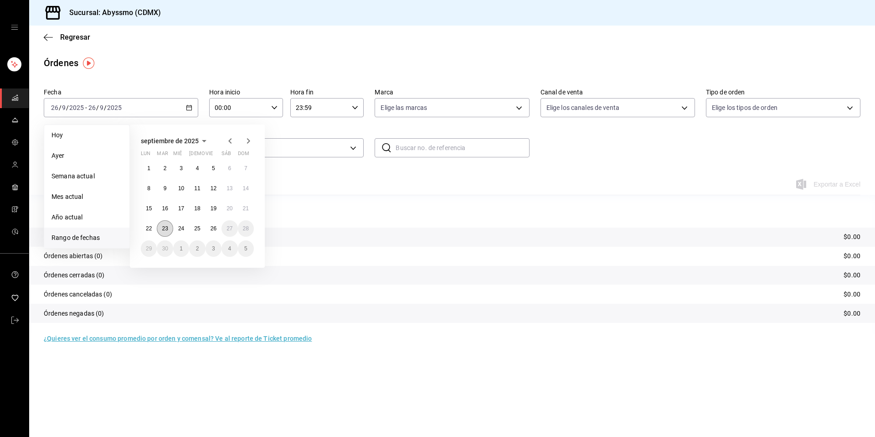
click at [164, 225] on button "23" at bounding box center [165, 228] width 16 height 16
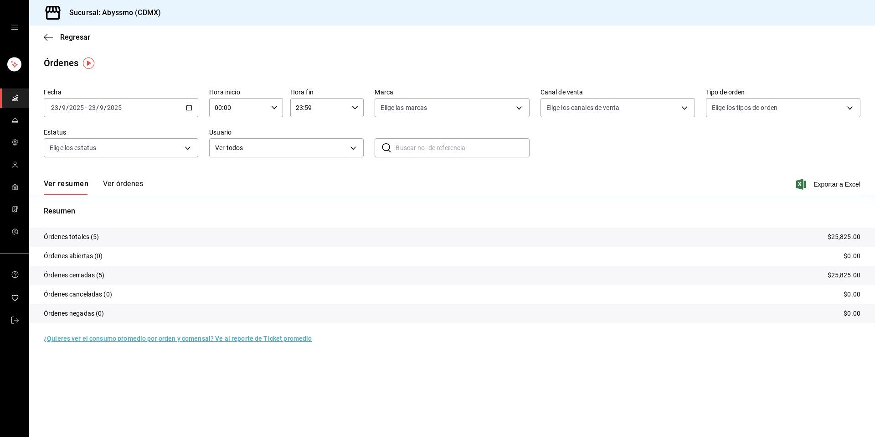
click at [131, 181] on button "Ver órdenes" at bounding box center [123, 186] width 40 height 15
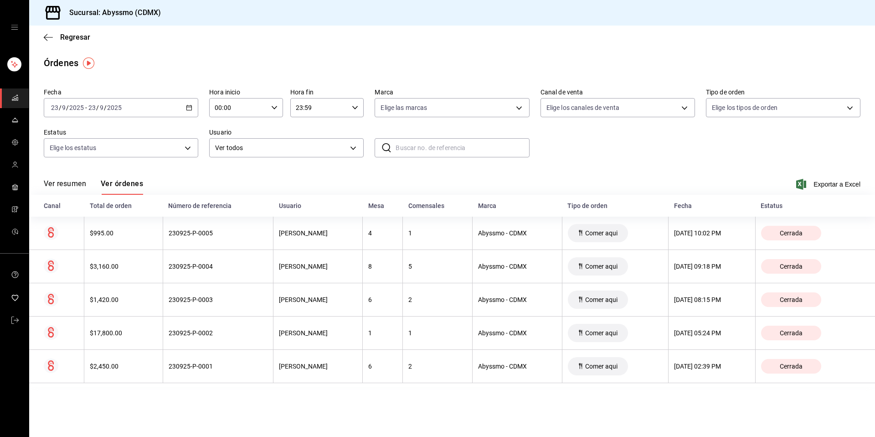
click at [426, 140] on input "text" at bounding box center [463, 148] width 134 height 18
paste input "230925-P-0004"
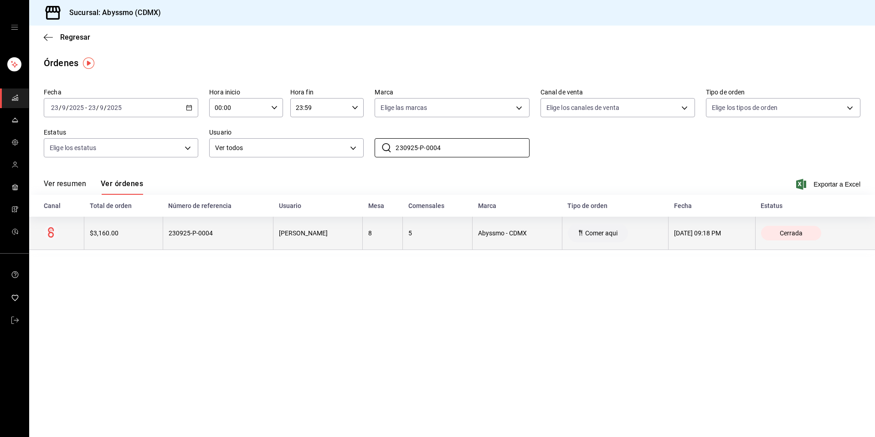
type input "230925-P-0004"
click at [124, 232] on div "$3,160.00" at bounding box center [123, 232] width 67 height 7
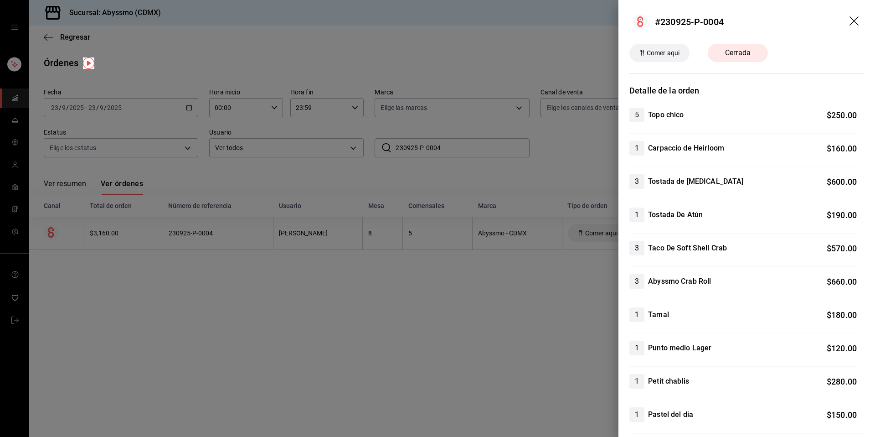
scroll to position [182, 0]
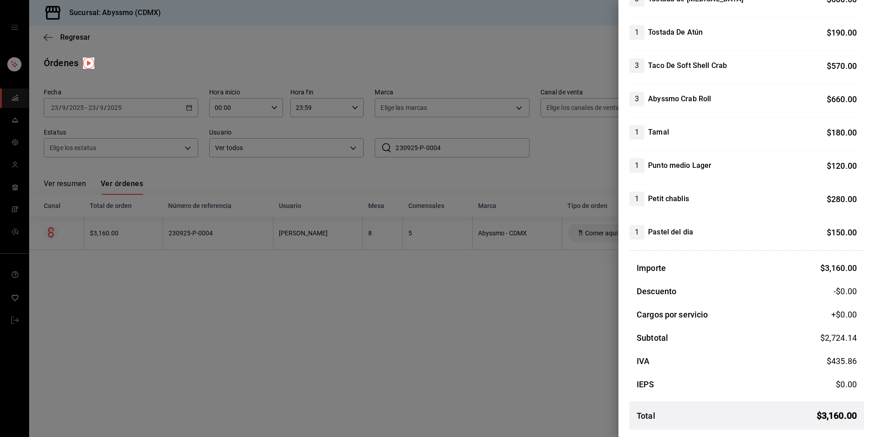
click at [505, 300] on div at bounding box center [437, 218] width 875 height 437
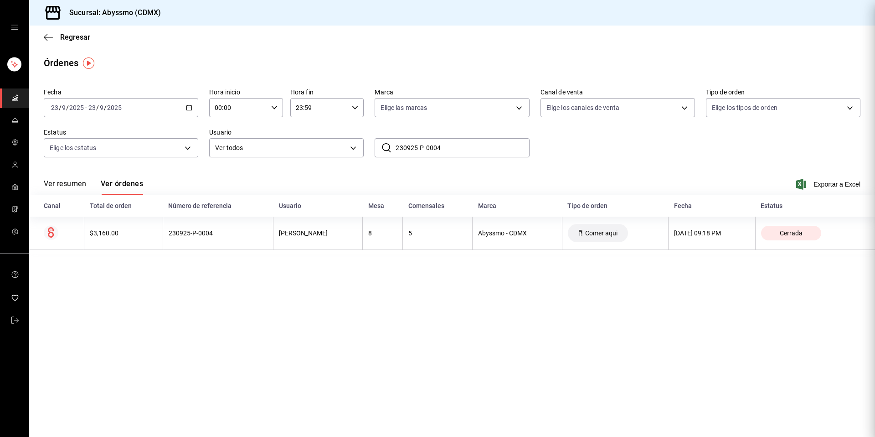
scroll to position [0, 0]
click at [187, 108] on icon "button" at bounding box center [189, 107] width 6 height 6
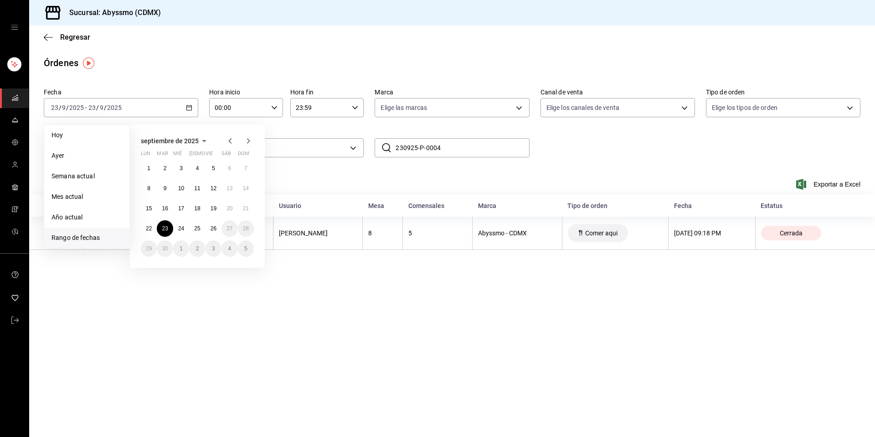
click at [391, 379] on main "Regresar Órdenes Fecha [DATE] [DATE] - [DATE] [DATE] [DATE] [DATE] Semana actua…" at bounding box center [452, 231] width 846 height 411
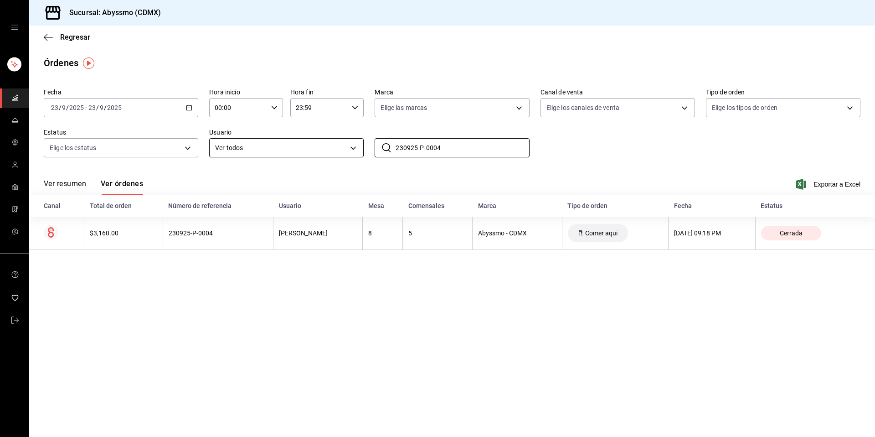
drag, startPoint x: 453, startPoint y: 147, endPoint x: 350, endPoint y: 147, distance: 102.5
click at [350, 147] on div "Fecha [DATE] [DATE] - [DATE] [DATE] Hora inicio 00:00 Hora inicio Hora fin 23:5…" at bounding box center [452, 126] width 817 height 84
